Goal: Check status

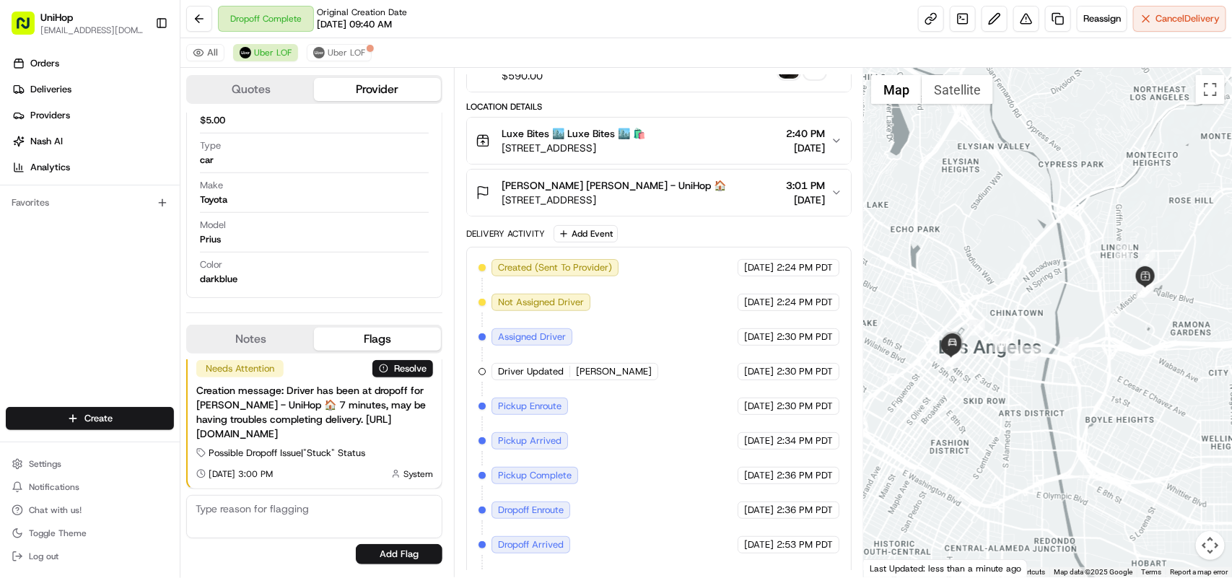
scroll to position [493, 0]
